Goal: Navigation & Orientation: Find specific page/section

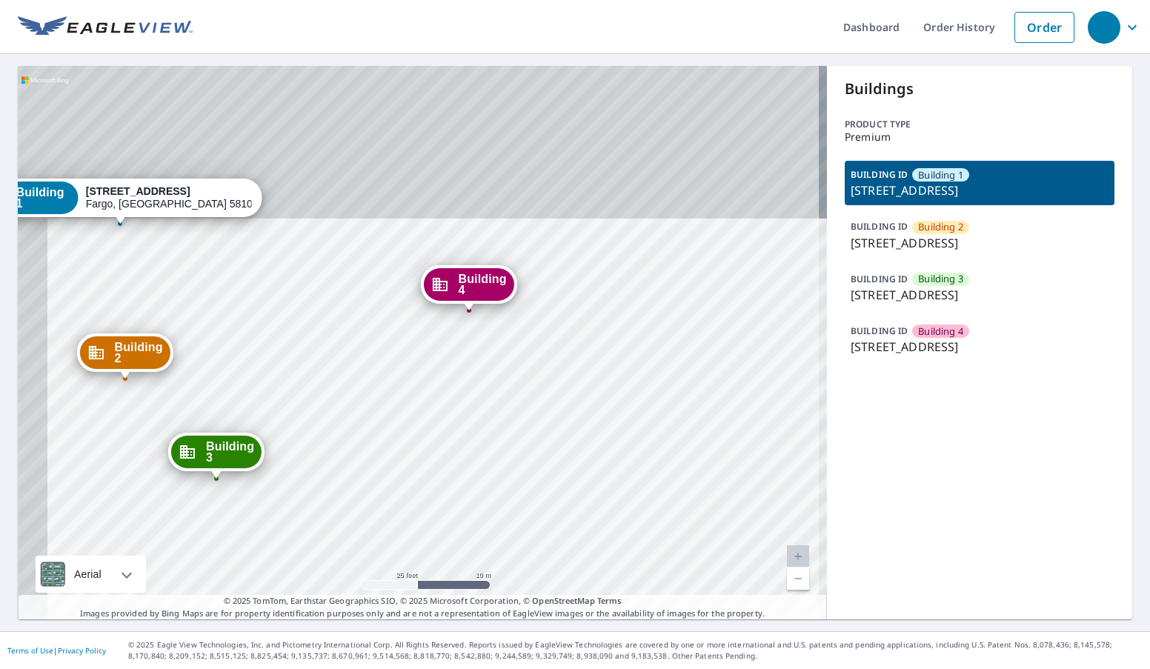
drag, startPoint x: 486, startPoint y: 289, endPoint x: 496, endPoint y: 338, distance: 50.0
click at [496, 338] on div "Building 2 3060 33rd Street South Fargo, ND 58103 Building 3 3060 33rd Street S…" at bounding box center [422, 342] width 809 height 553
